Goal: Task Accomplishment & Management: Manage account settings

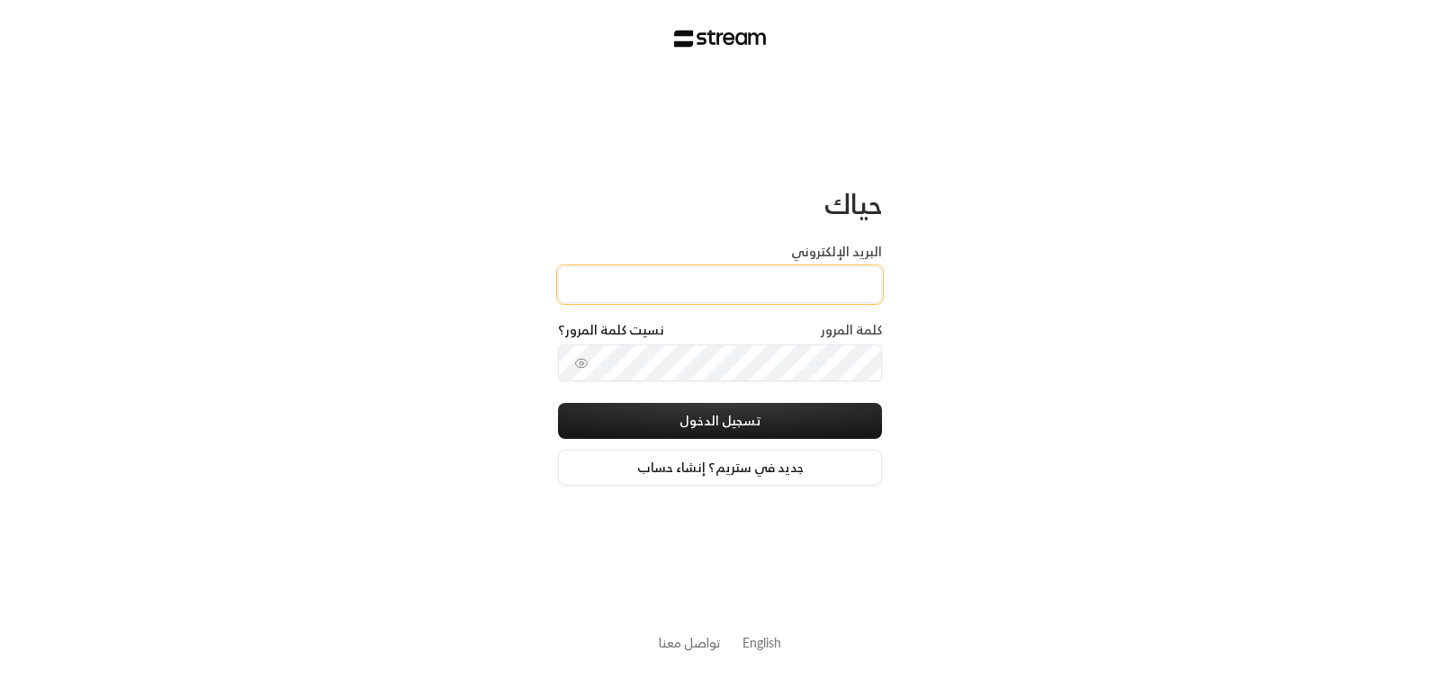
click at [824, 279] on input "البريد الإلكتروني" at bounding box center [720, 284] width 324 height 37
type input "[EMAIL_ADDRESS][DOMAIN_NAME]"
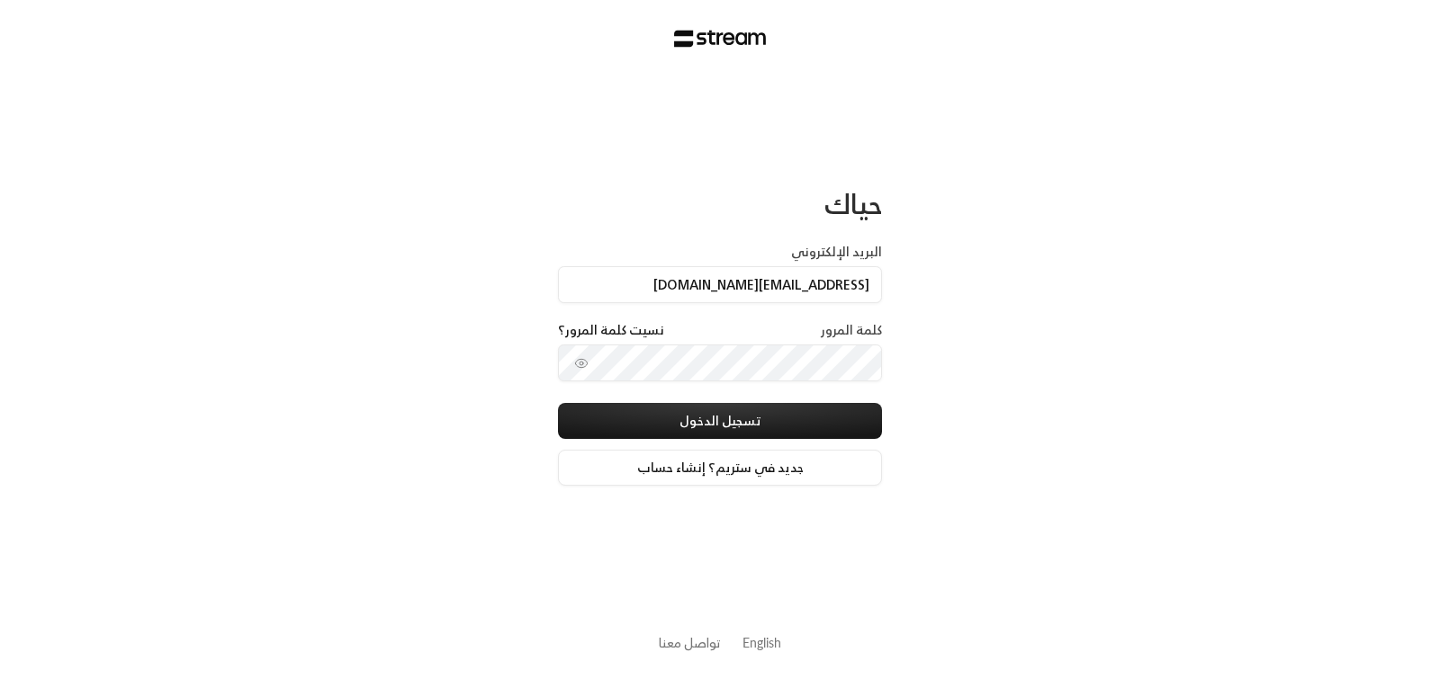
click at [818, 330] on div "كلمة المرور نسيت كلمة المرور؟" at bounding box center [720, 332] width 324 height 23
click at [783, 326] on div "كلمة المرور نسيت كلمة المرور؟" at bounding box center [720, 332] width 324 height 23
click at [832, 323] on label "كلمة المرور" at bounding box center [851, 330] width 61 height 18
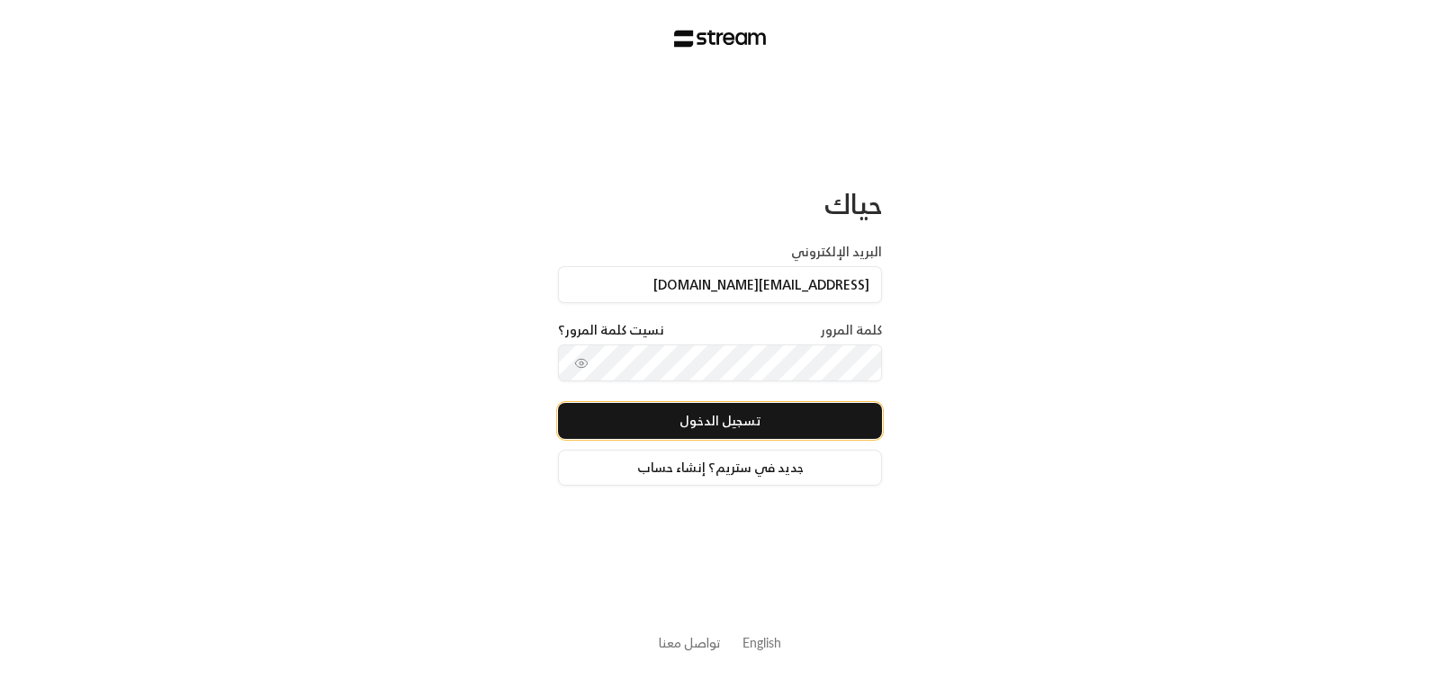
click at [738, 420] on button "تسجيل الدخول" at bounding box center [720, 421] width 324 height 36
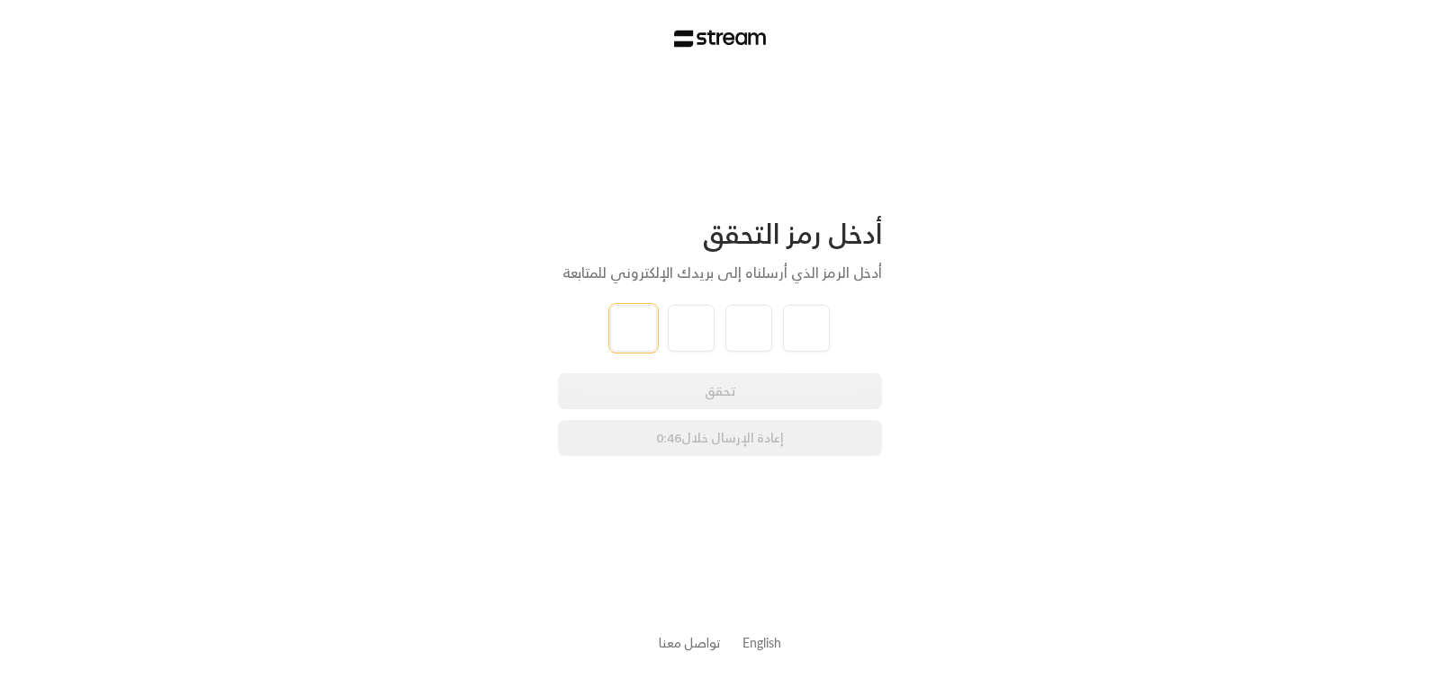
type input "2"
type input "5"
type input "6"
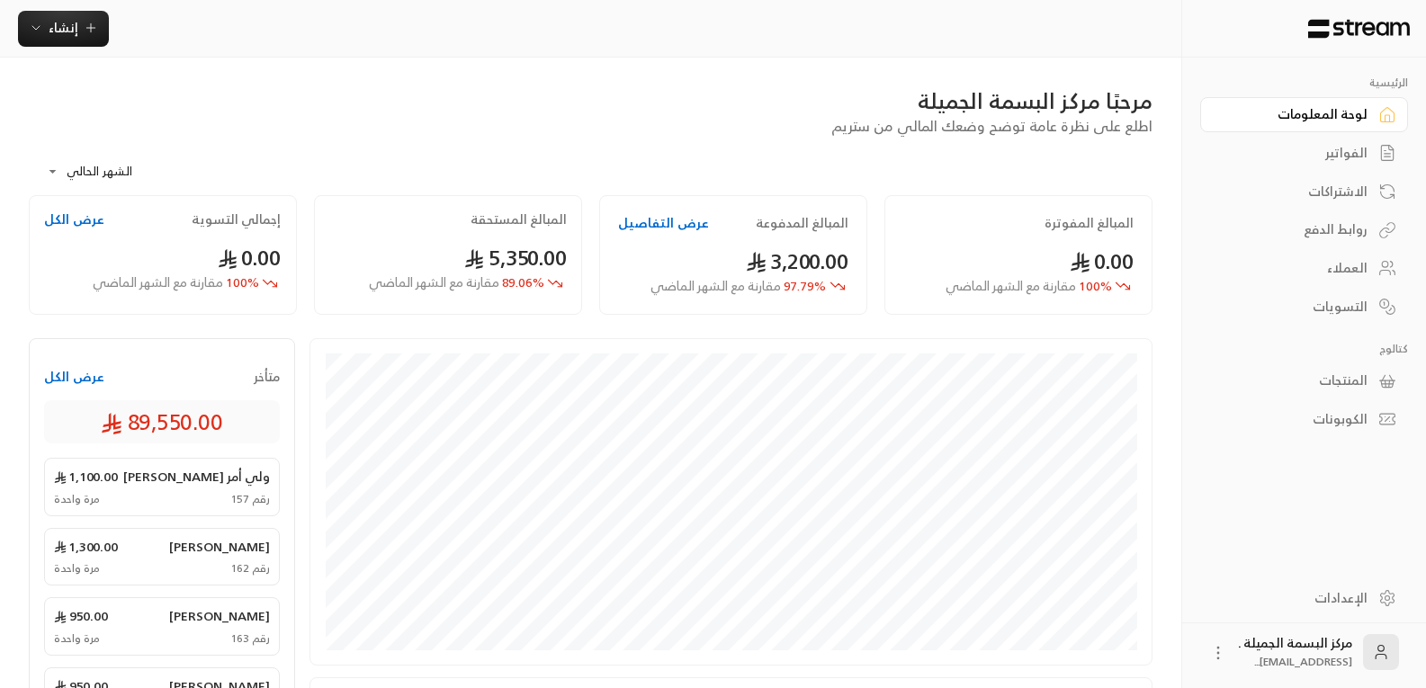
click at [1342, 269] on div "العملاء" at bounding box center [1295, 268] width 145 height 18
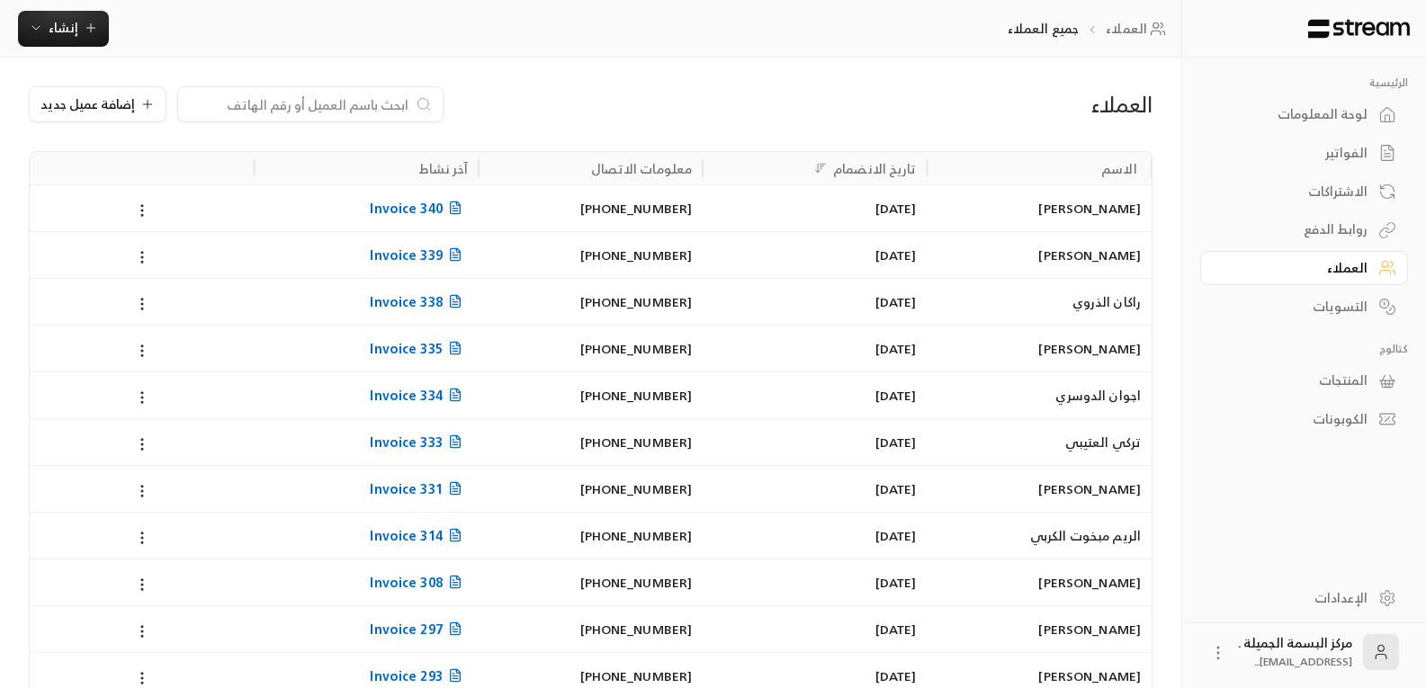
click at [349, 108] on input at bounding box center [299, 104] width 220 height 20
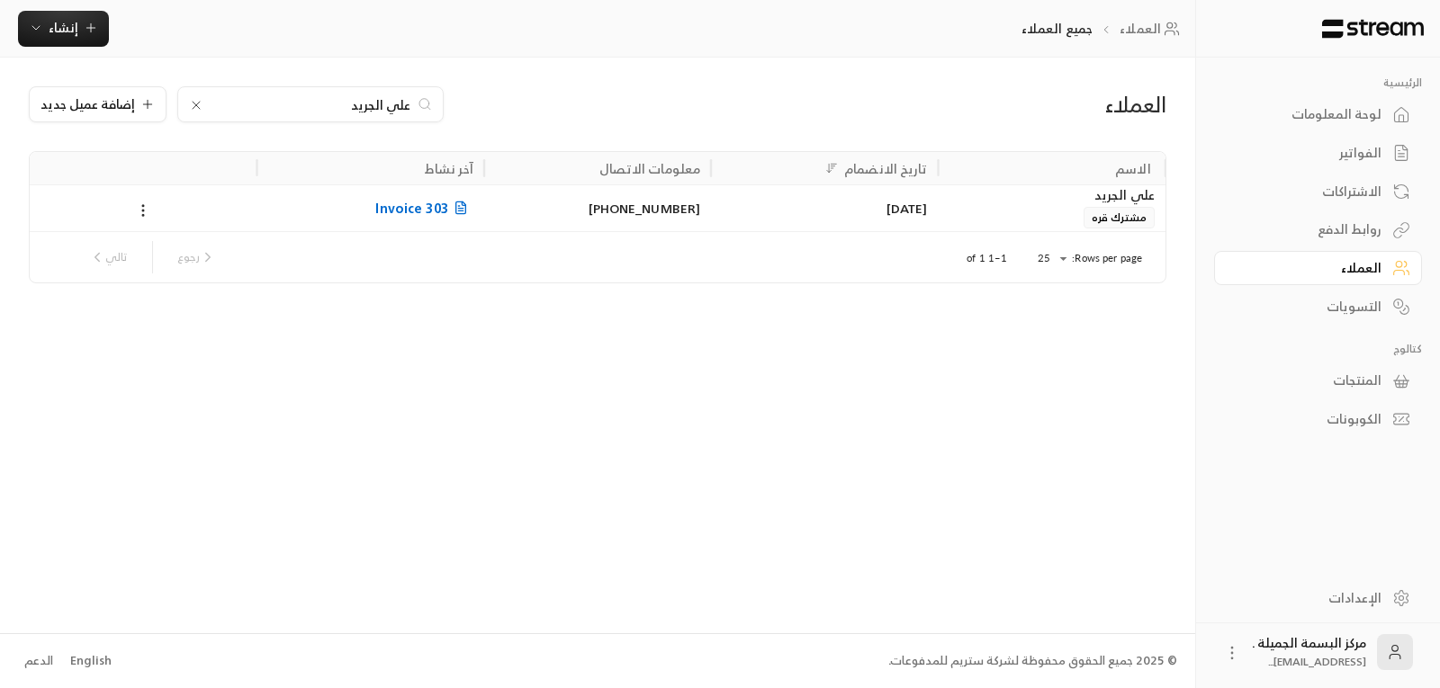
type input "علي الجريد"
click at [1111, 204] on div "علي الجريد" at bounding box center [1051, 195] width 205 height 20
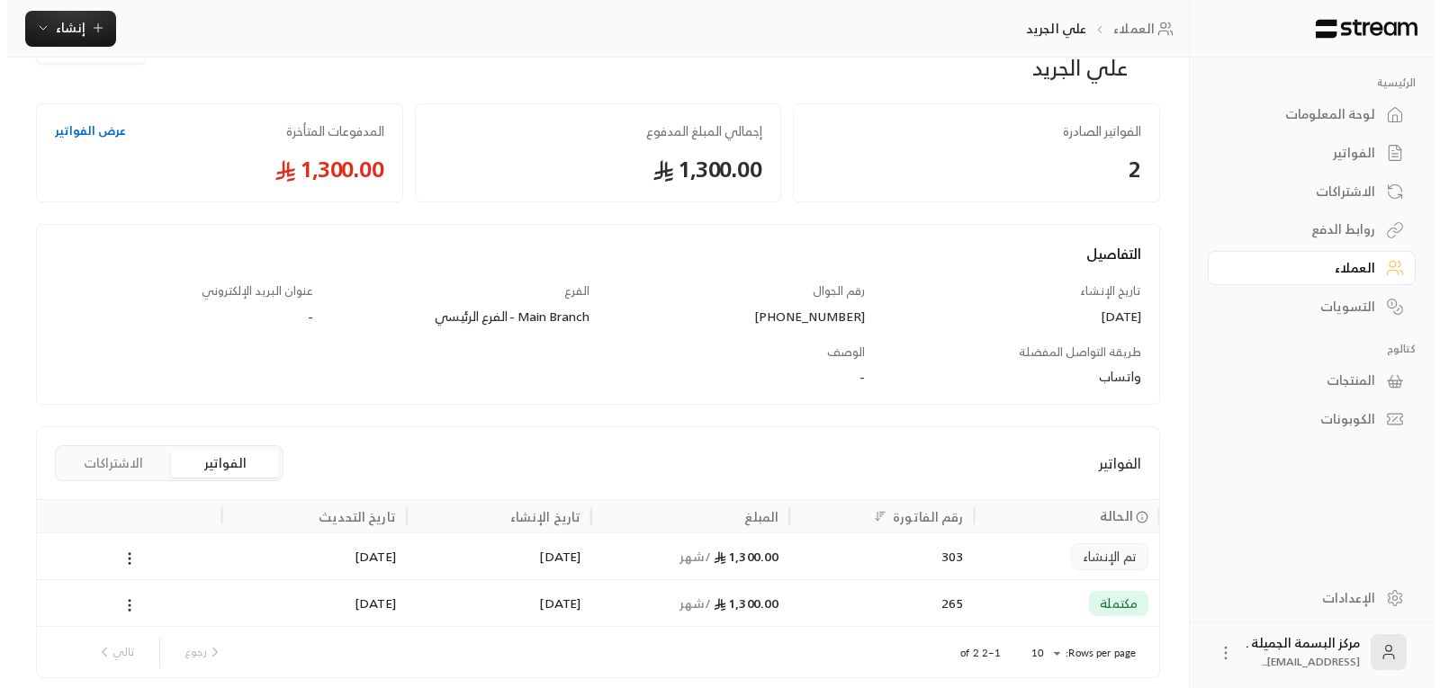
scroll to position [136, 0]
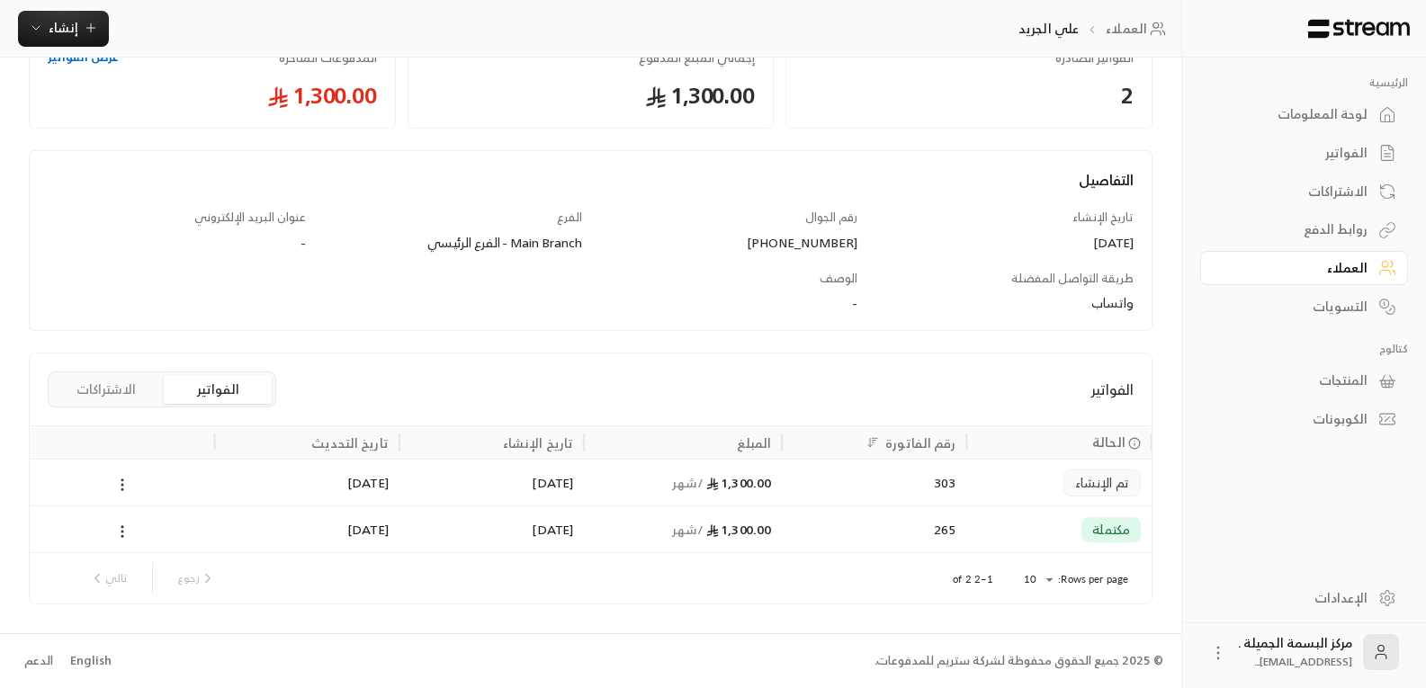
click at [121, 481] on icon at bounding box center [122, 485] width 16 height 16
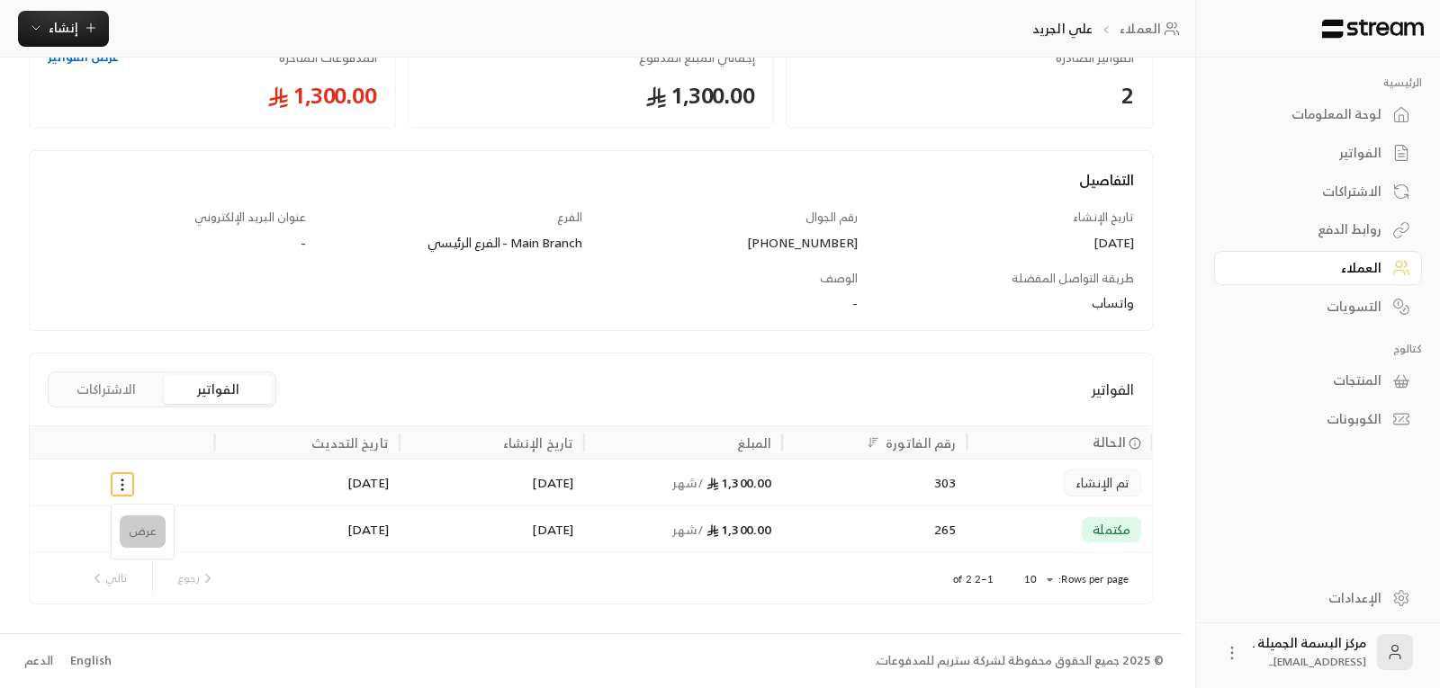
click at [133, 536] on li "عرض" at bounding box center [143, 532] width 46 height 32
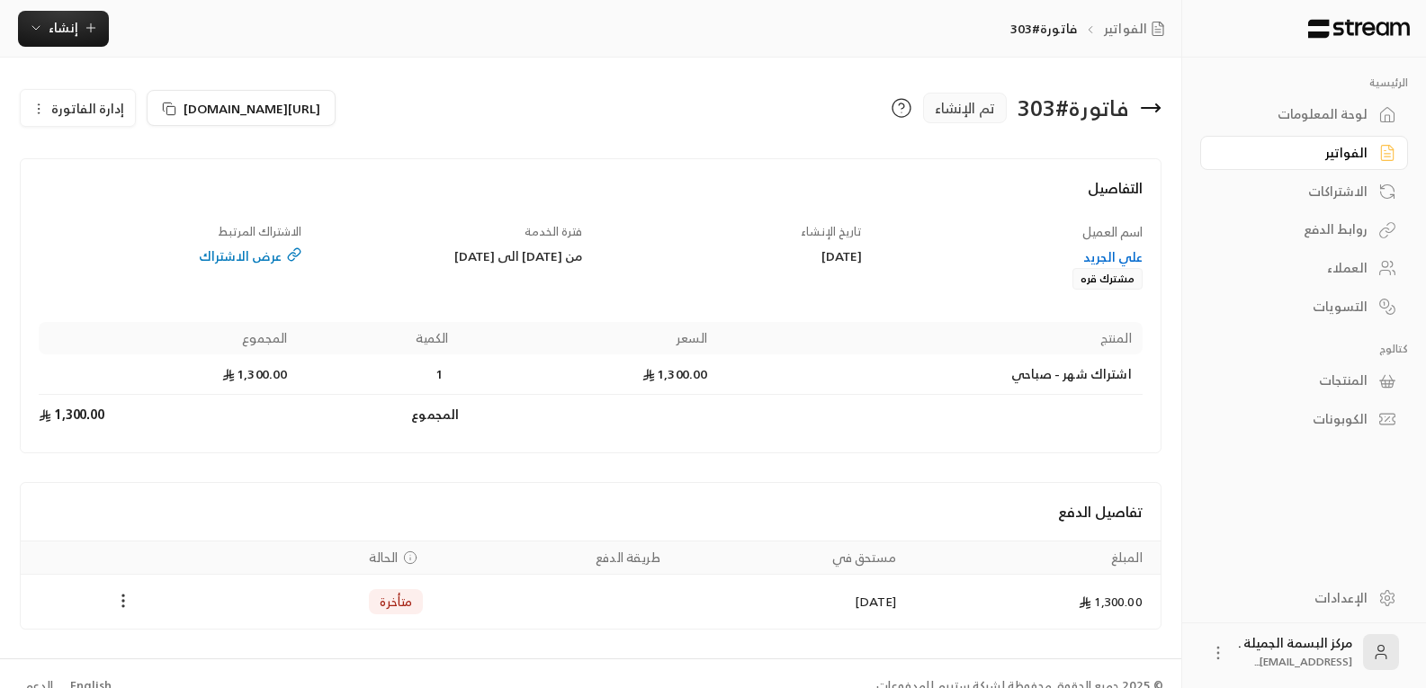
click at [121, 605] on icon "Payments" at bounding box center [123, 601] width 18 height 18
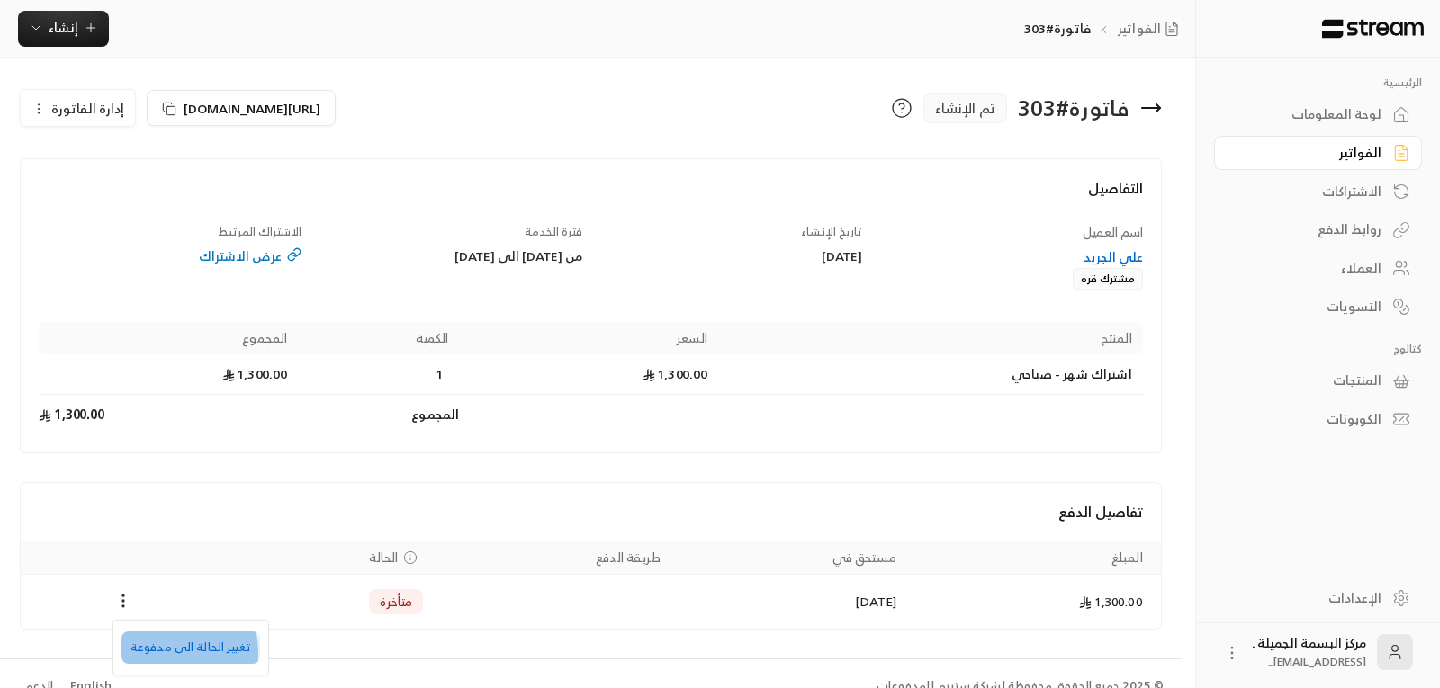
click at [155, 653] on li "تغيير الحالة الى مدفوعة" at bounding box center [190, 648] width 139 height 32
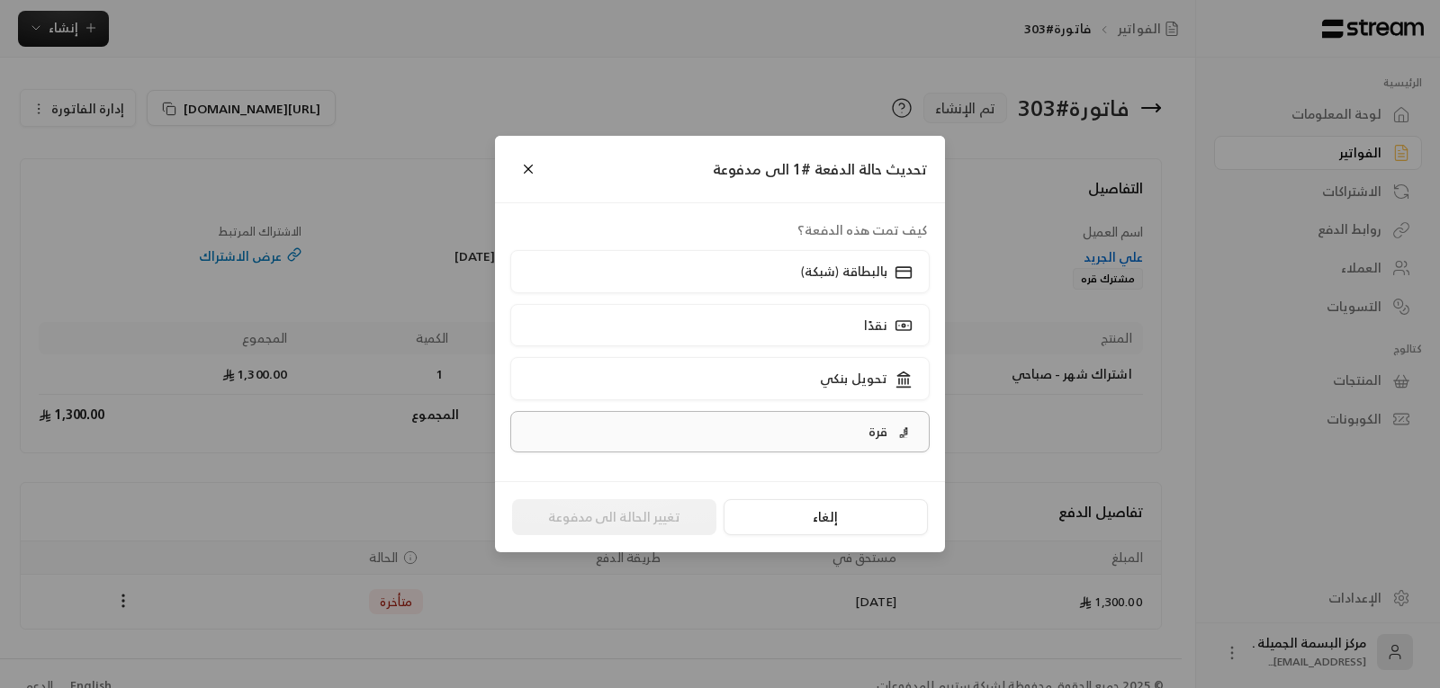
click at [875, 431] on p "قرة" at bounding box center [877, 432] width 19 height 18
click at [606, 517] on button "تغيير الحالة الى مدفوعة" at bounding box center [614, 517] width 204 height 36
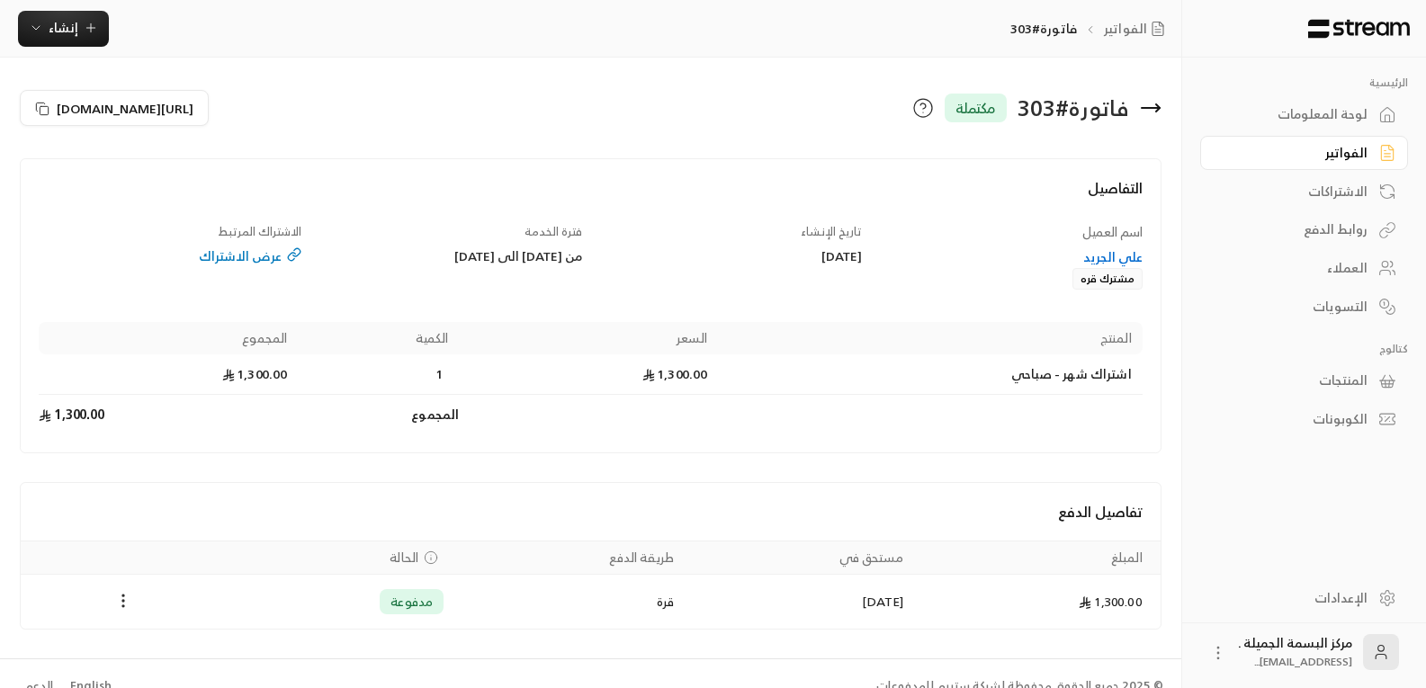
click at [1353, 265] on div "العملاء" at bounding box center [1295, 268] width 145 height 18
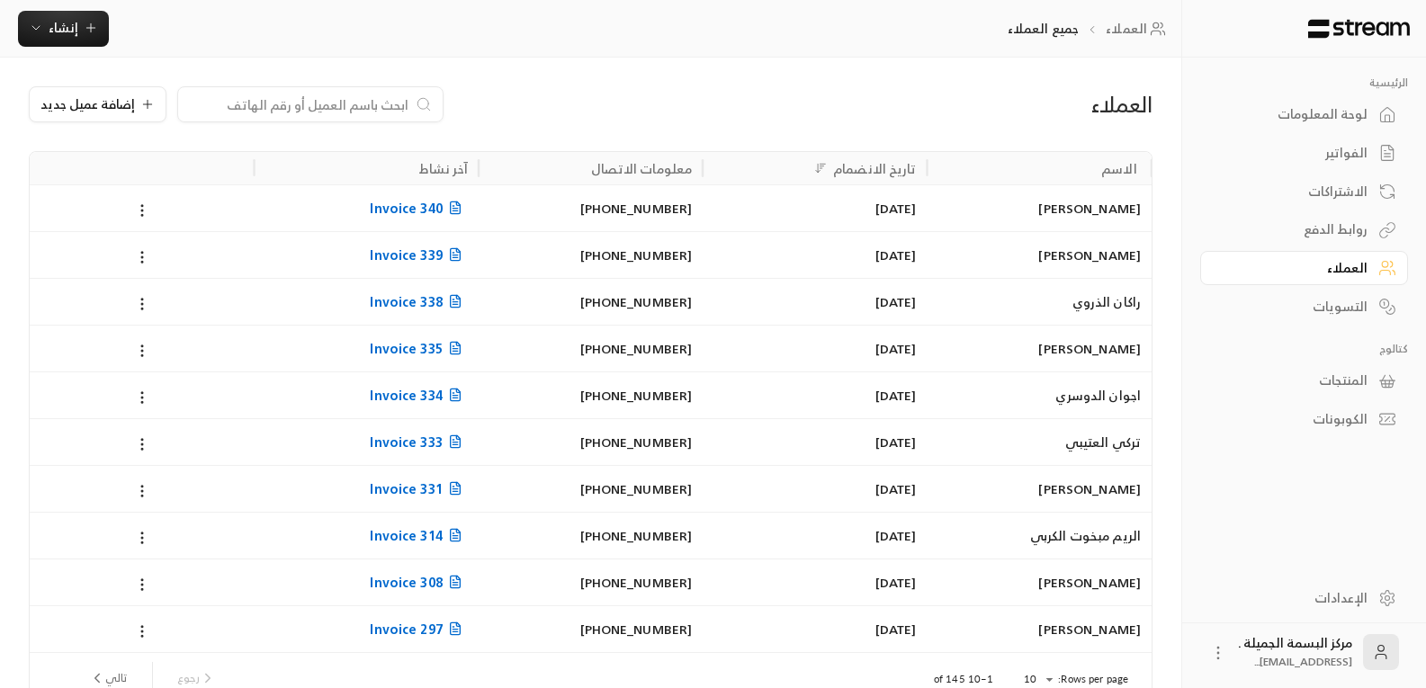
click at [263, 103] on input at bounding box center [299, 104] width 220 height 20
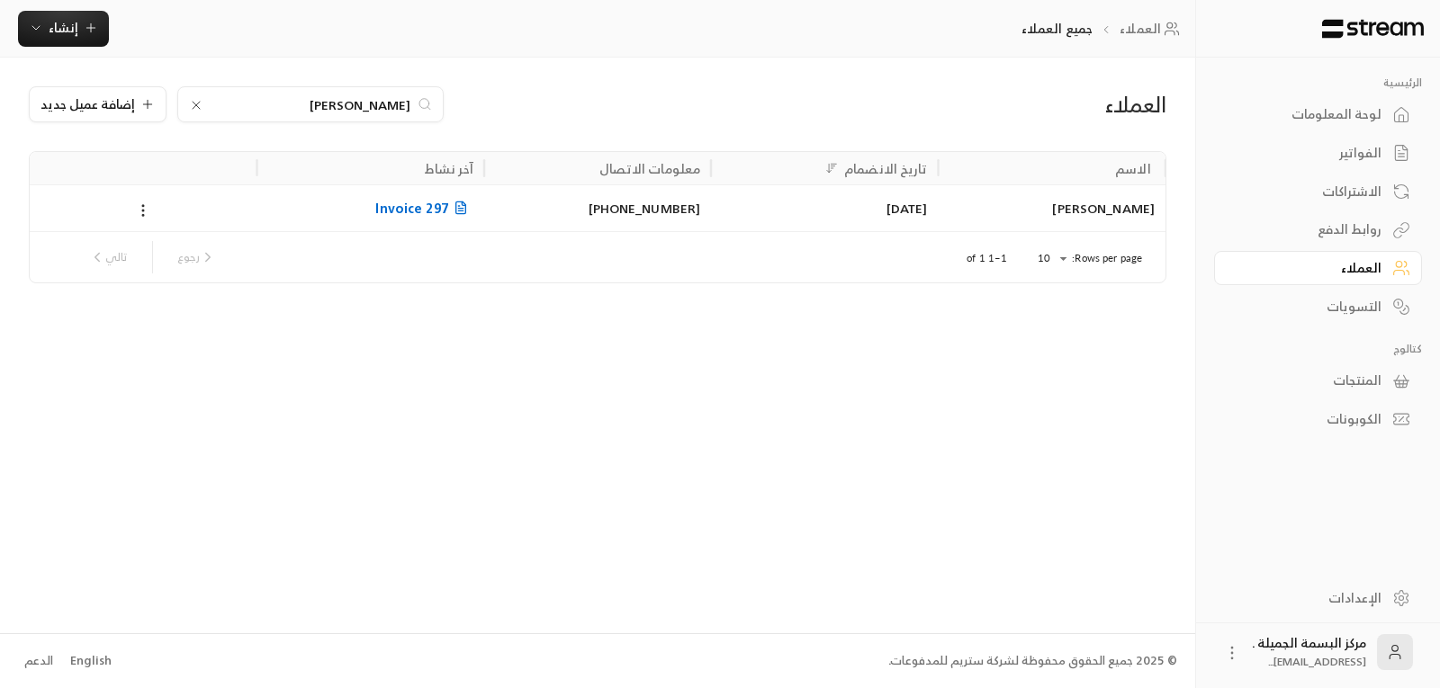
type input "[PERSON_NAME]"
click at [1086, 216] on div "[PERSON_NAME]" at bounding box center [1051, 208] width 205 height 46
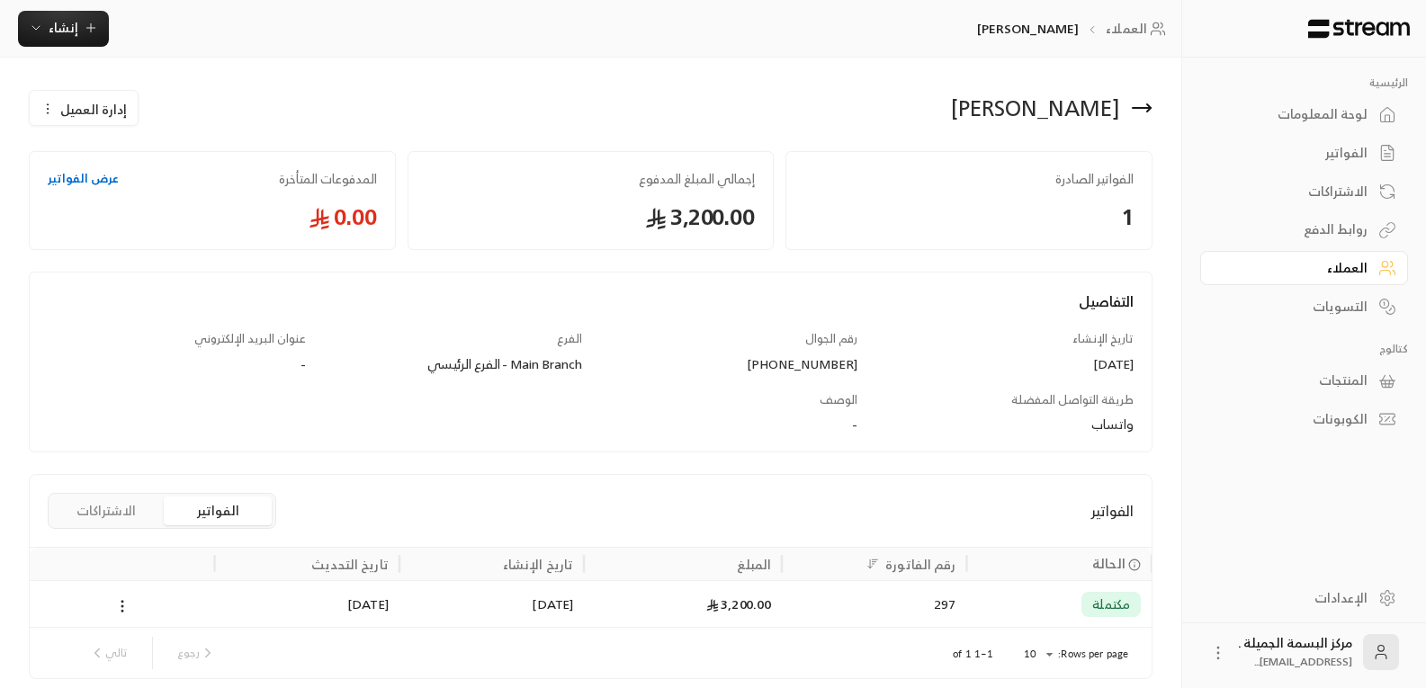
click at [75, 181] on link "عرض الفواتير" at bounding box center [83, 179] width 71 height 18
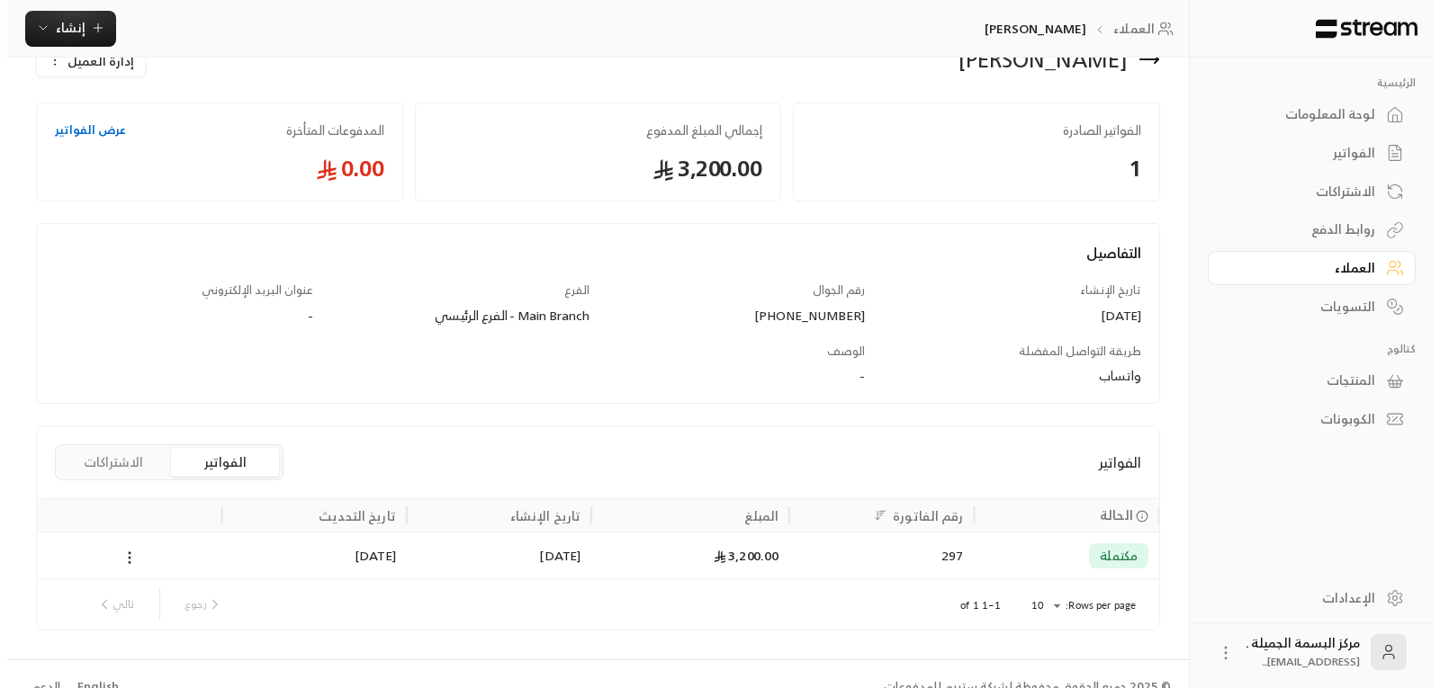
scroll to position [75, 0]
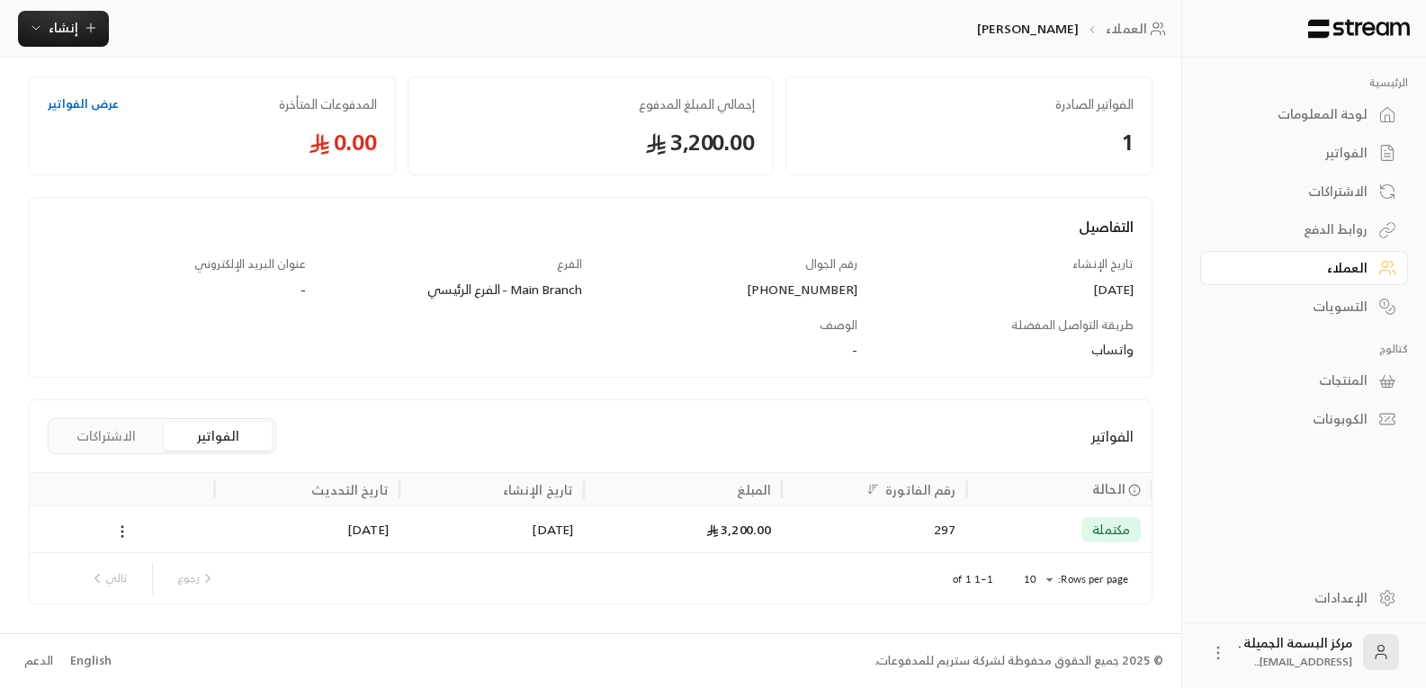
click at [120, 534] on icon at bounding box center [122, 532] width 16 height 16
click at [145, 579] on li "عرض" at bounding box center [143, 578] width 46 height 32
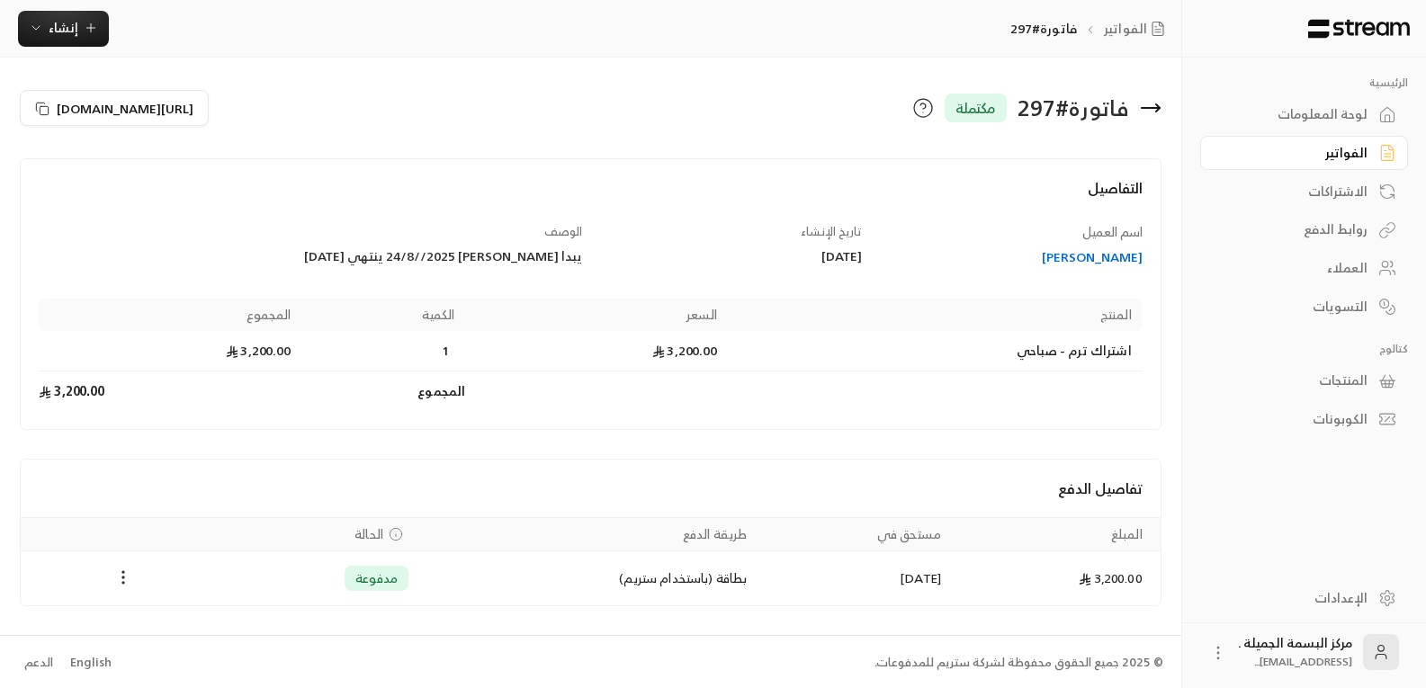
scroll to position [2, 0]
